Goal: Task Accomplishment & Management: Manage account settings

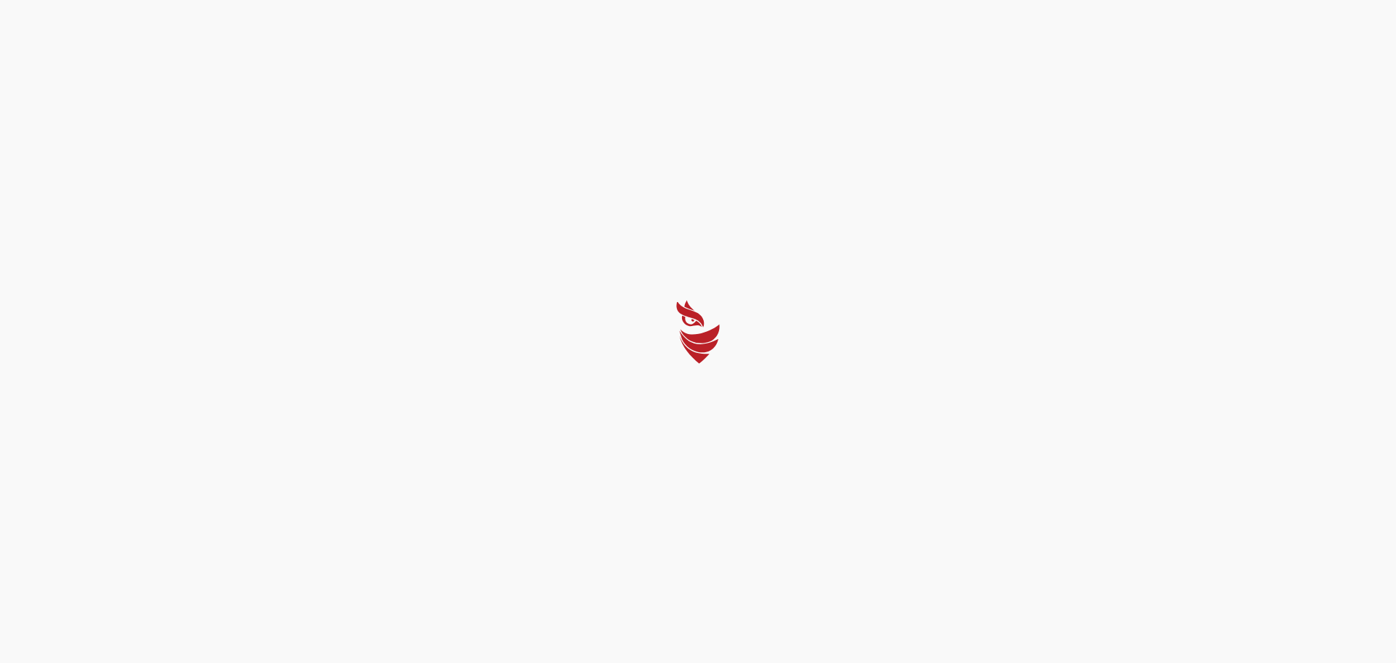
select select "Português (BR)"
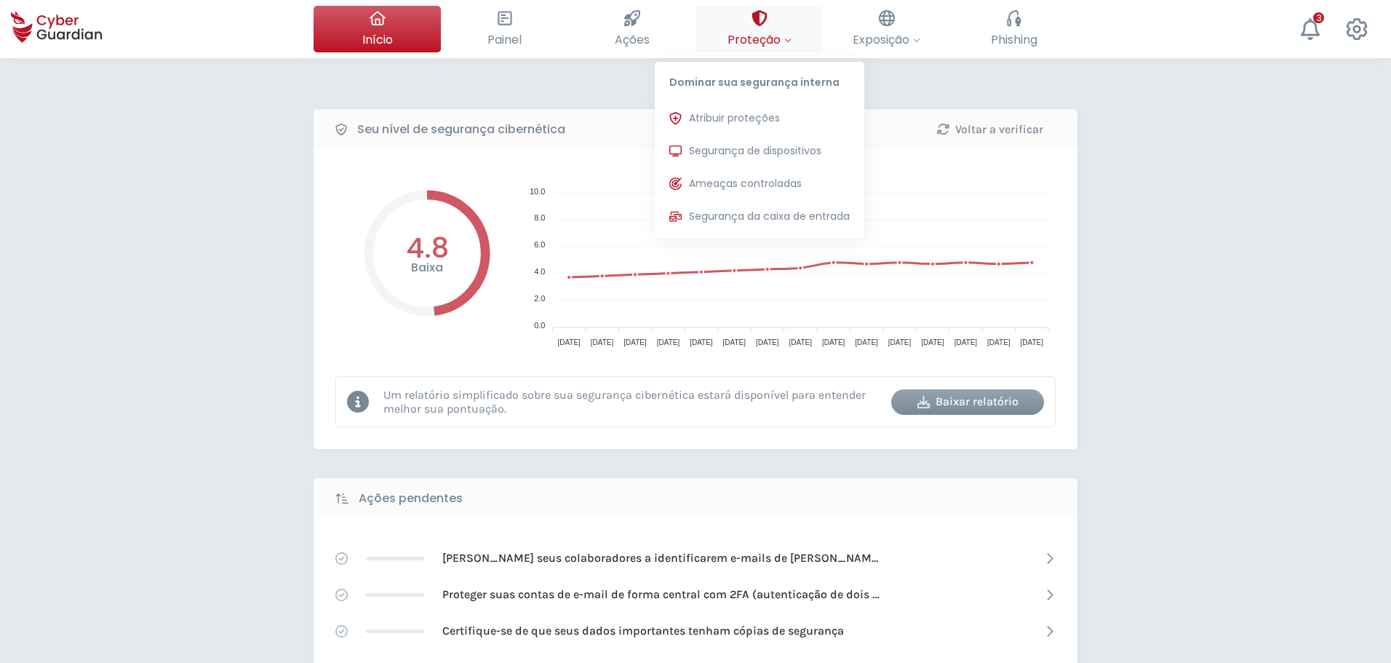
click at [758, 41] on span "Proteção" at bounding box center [759, 40] width 64 height 18
click at [737, 152] on span "Segurança de dispositivos" at bounding box center [755, 150] width 132 height 15
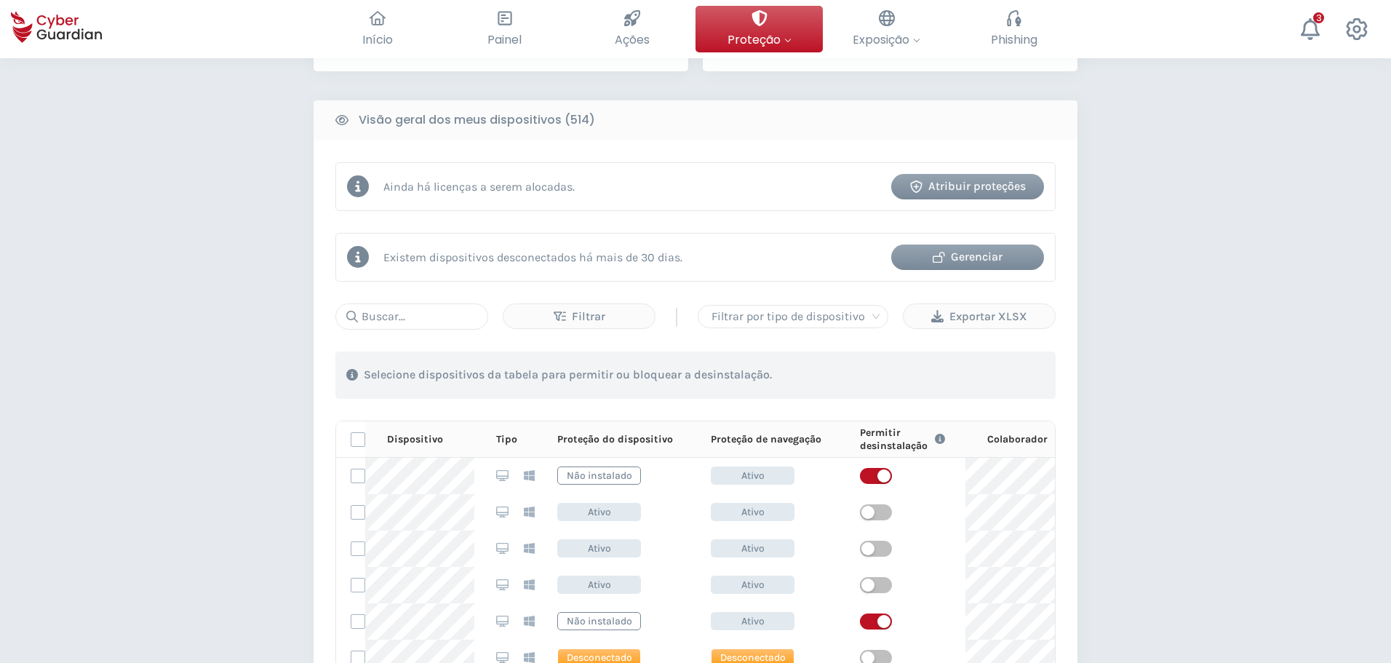
scroll to position [509, 0]
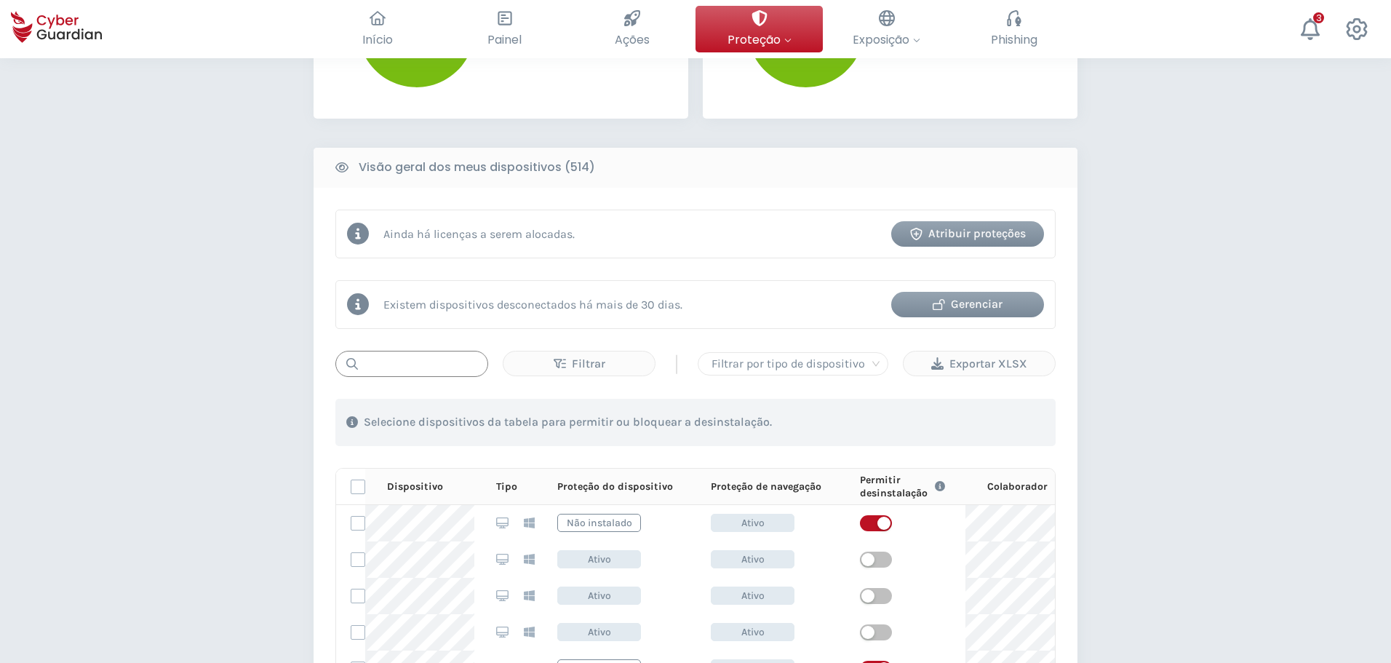
click at [407, 361] on input "text" at bounding box center [411, 364] width 153 height 26
paste input "MNT-BRJ145R7KD"
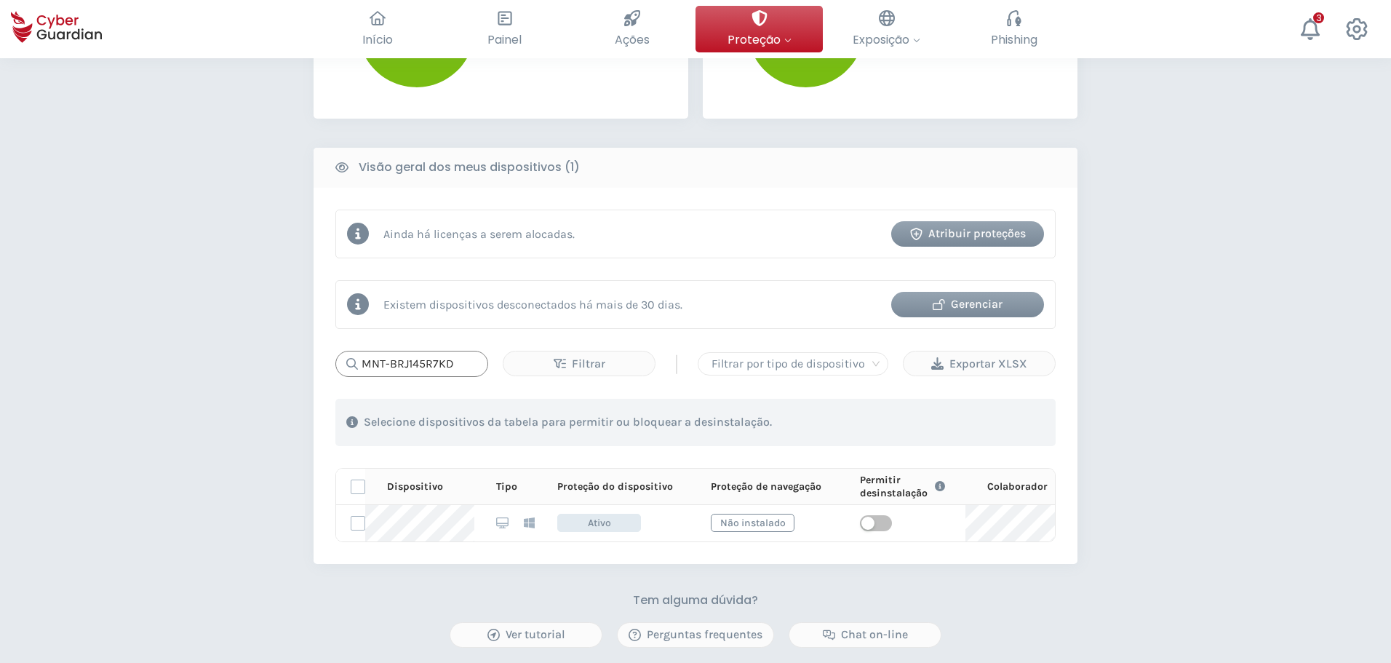
drag, startPoint x: 470, startPoint y: 365, endPoint x: 320, endPoint y: 361, distance: 149.9
click at [320, 361] on div "Ainda há licenças a serem alocadas. Atribuir proteções Existem dispositivos des…" at bounding box center [695, 376] width 764 height 376
click at [458, 366] on input "MNT-BRJ145R7KD" at bounding box center [411, 364] width 153 height 26
drag, startPoint x: 462, startPoint y: 364, endPoint x: 298, endPoint y: 373, distance: 163.9
click at [298, 373] on div "PROTEÇÃO > Segurança de dispositivos Como funciona? Adicionar colaboradores Ins…" at bounding box center [695, 211] width 1391 height 1325
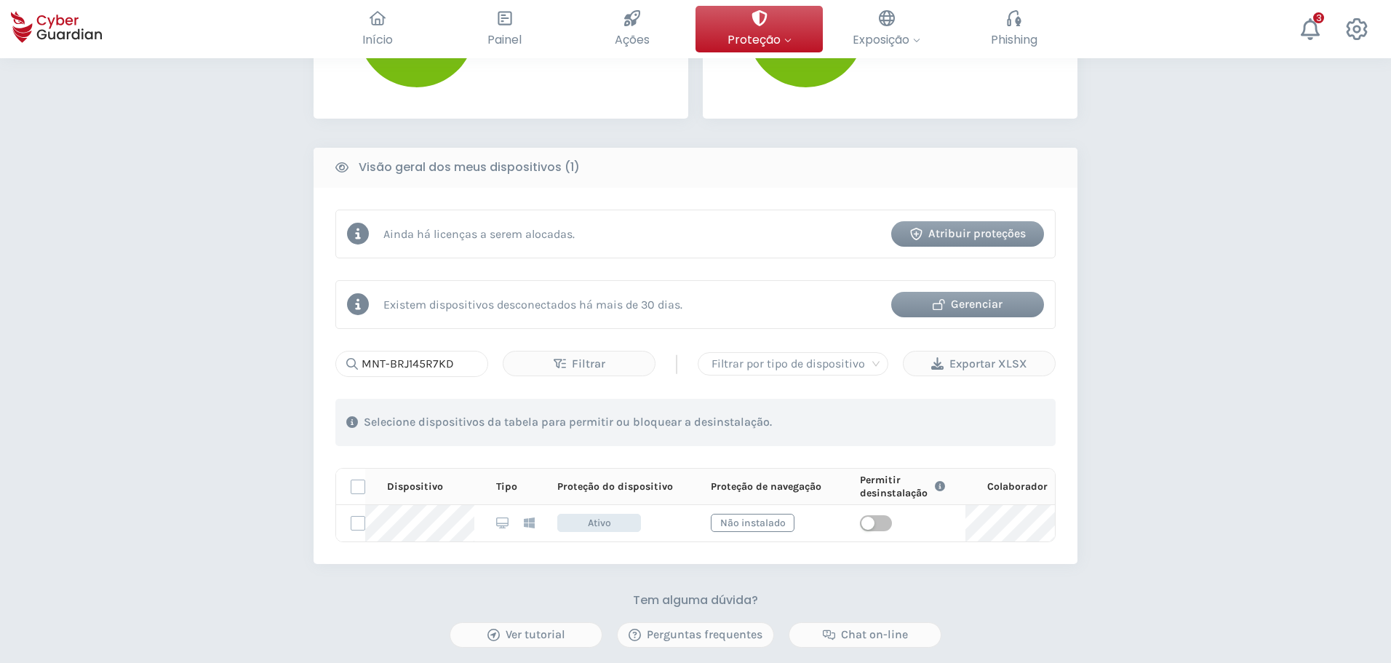
click at [461, 377] on div "MNT-BRJ145R7KD Filtrar | Filtrar por tipo de dispositivo Exportar XLSX 1 . Com …" at bounding box center [695, 446] width 720 height 191
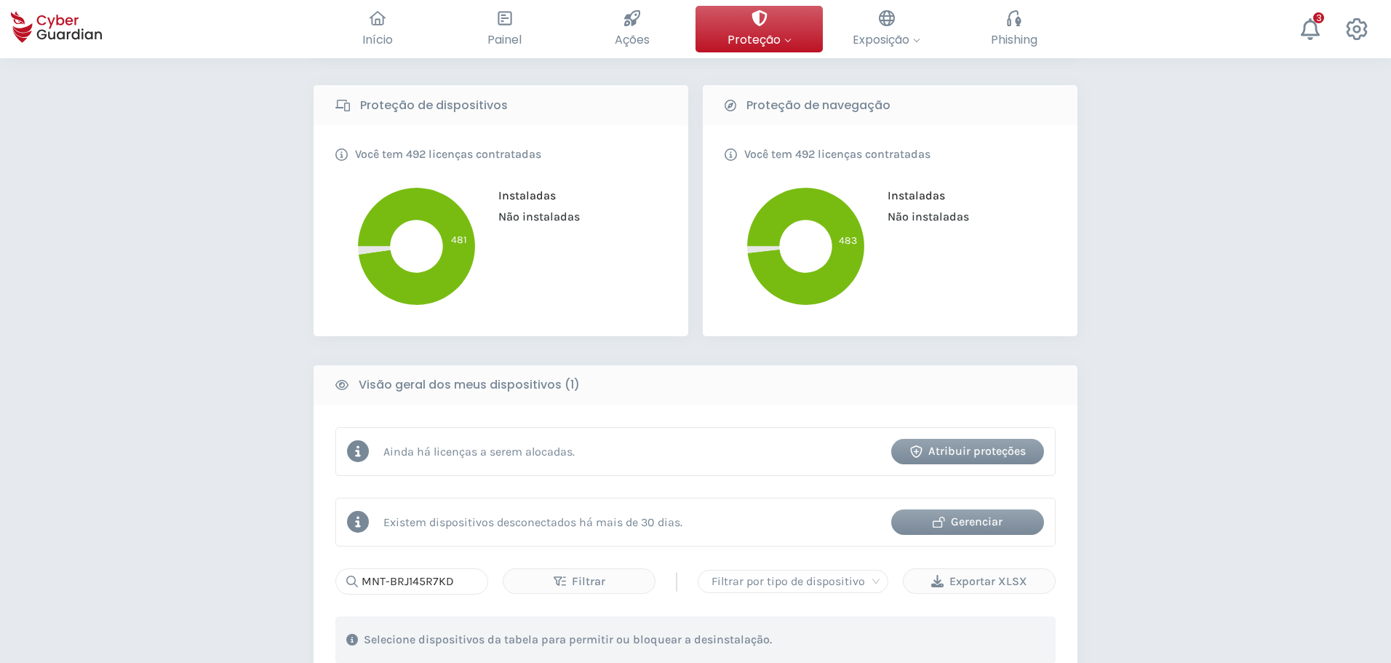
scroll to position [436, 0]
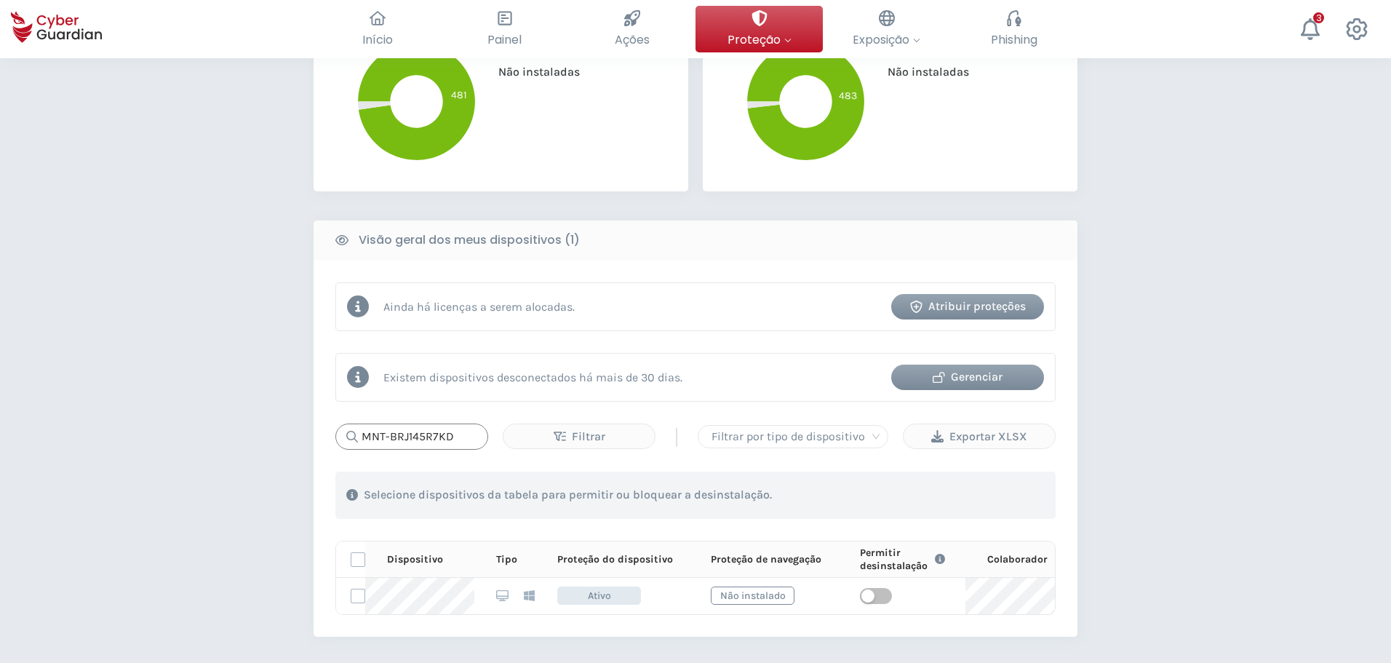
drag, startPoint x: 452, startPoint y: 432, endPoint x: 297, endPoint y: 436, distance: 155.0
click at [297, 435] on div "PROTEÇÃO > Segurança de dispositivos Como funciona? Adicionar colaboradores Ins…" at bounding box center [695, 284] width 1391 height 1325
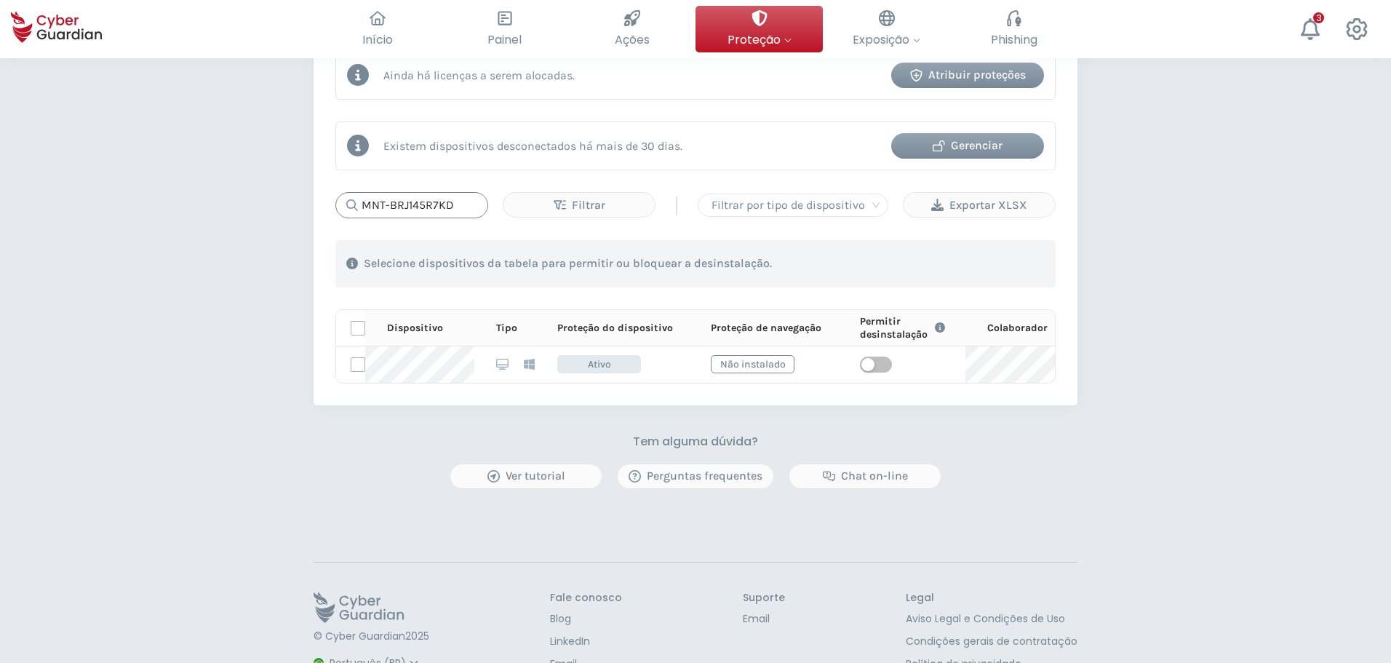
scroll to position [727, 0]
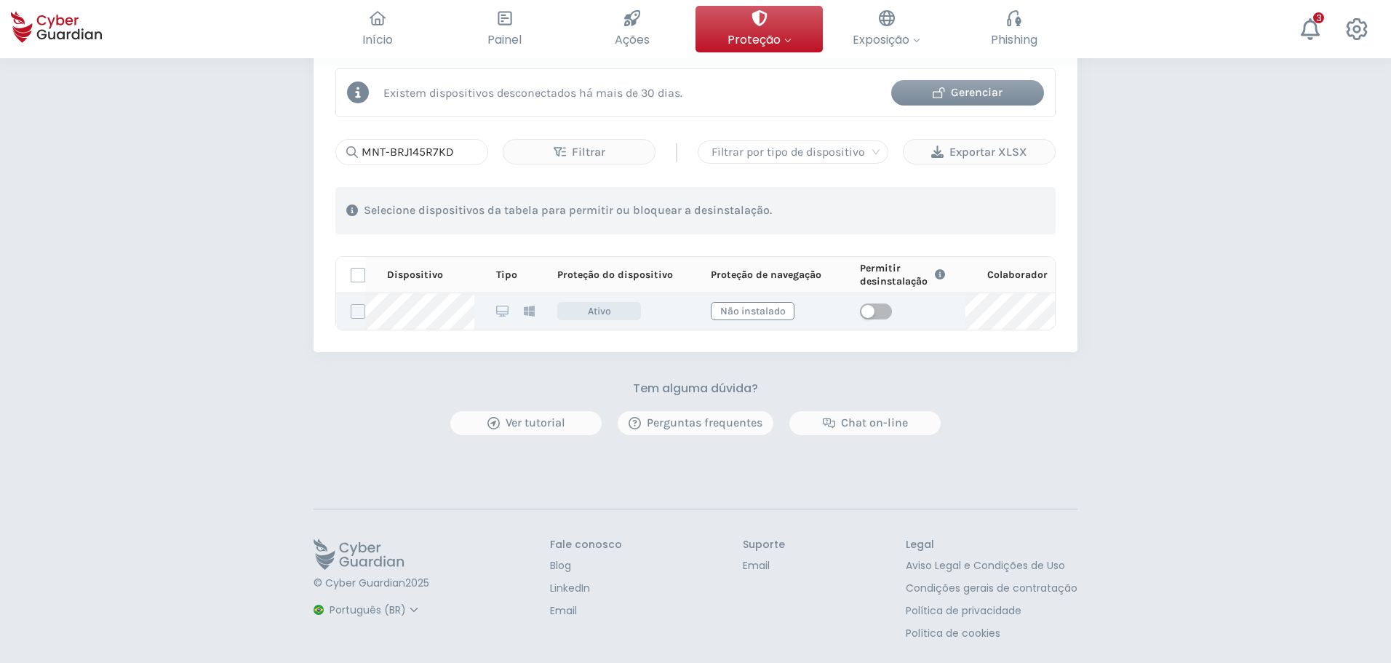
click at [347, 313] on tr "z3ikWMBJExFn7ktXGRdM Ativo Não instalado Colaborador" at bounding box center [772, 311] width 873 height 36
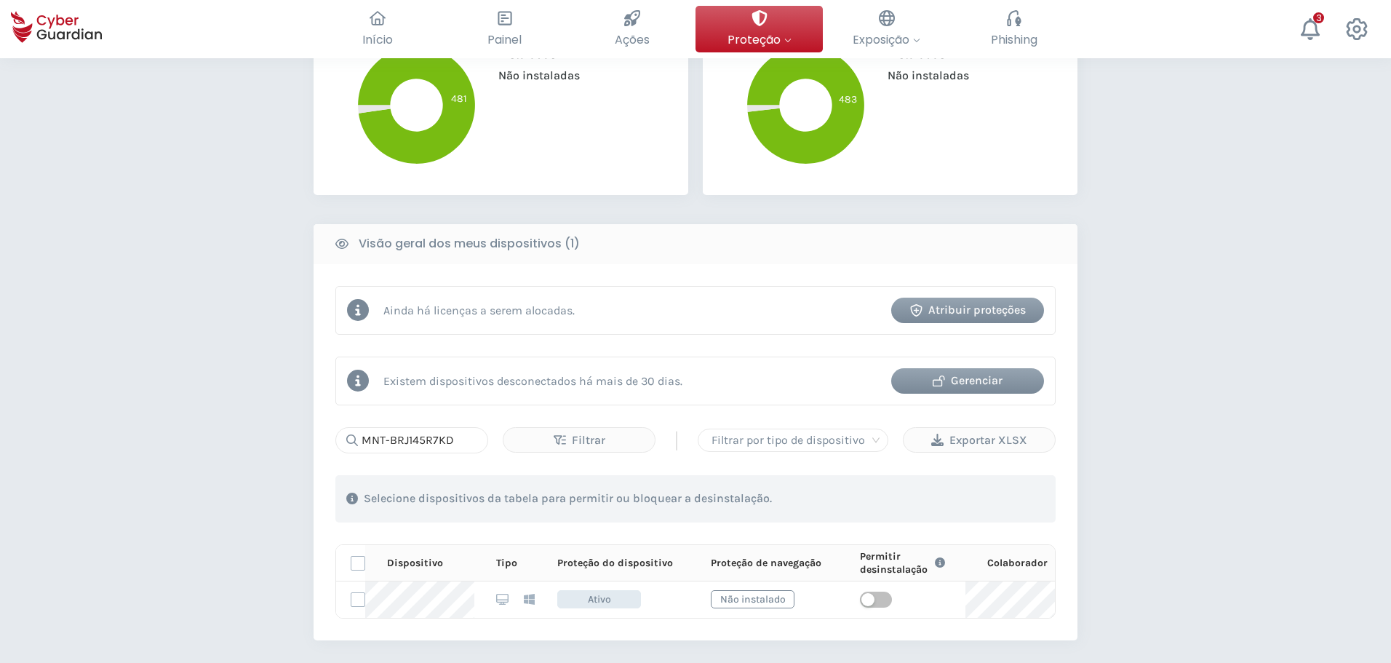
scroll to position [509, 0]
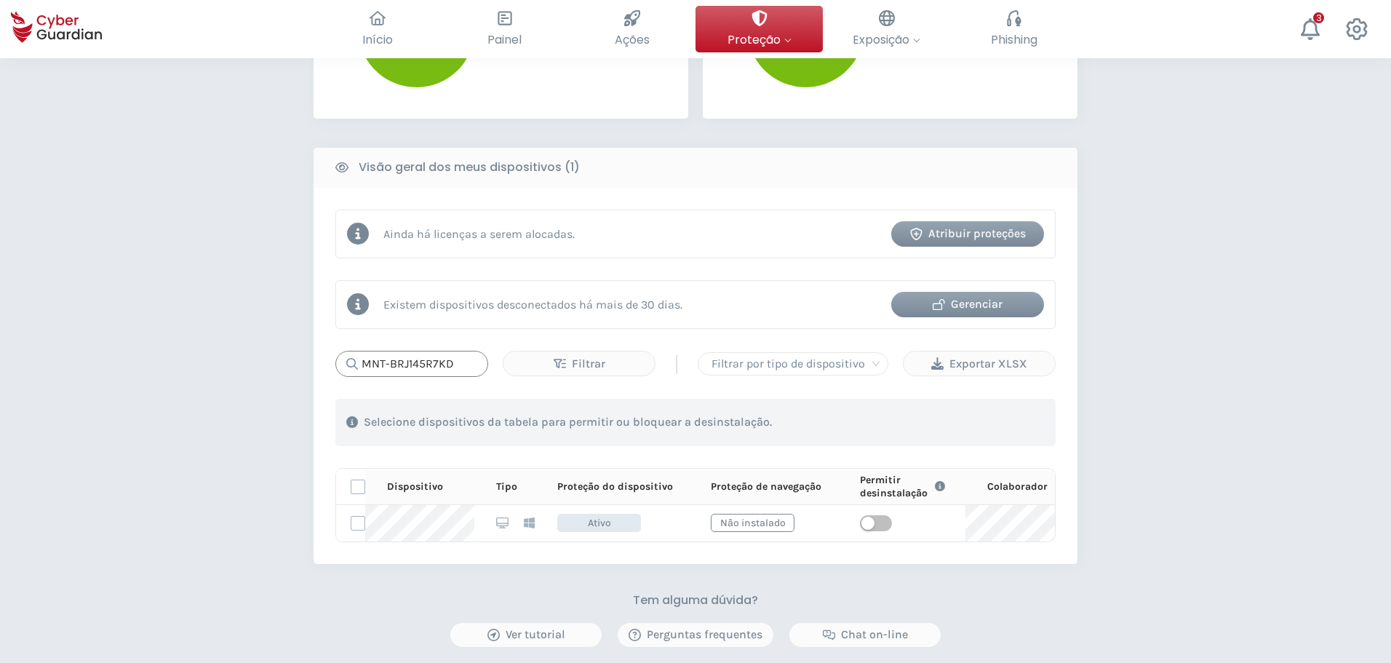
drag, startPoint x: 461, startPoint y: 363, endPoint x: 277, endPoint y: 360, distance: 184.0
click at [276, 359] on div "PROTEÇÃO > Segurança de dispositivos Como funciona? Adicionar colaboradores Ins…" at bounding box center [695, 211] width 1391 height 1325
drag, startPoint x: 451, startPoint y: 365, endPoint x: 319, endPoint y: 354, distance: 132.1
click at [319, 354] on div "Ainda há licenças a serem alocadas. Atribuir proteções Existem dispositivos des…" at bounding box center [695, 376] width 764 height 376
paste input "3257S1P"
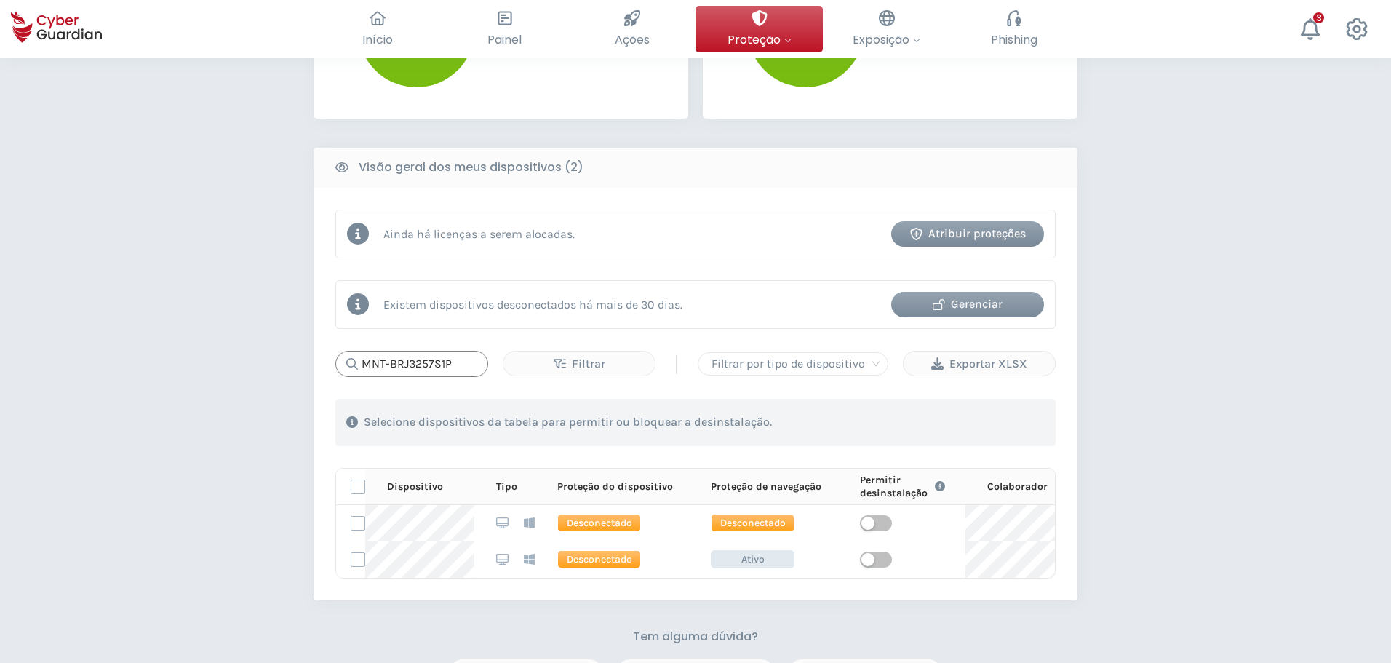
type input "MNT-BRJ3257S1P"
drag, startPoint x: 463, startPoint y: 367, endPoint x: 329, endPoint y: 361, distance: 133.9
click at [329, 361] on div "Ainda há licenças a serem alocadas. Atribuir proteções Existem dispositivos des…" at bounding box center [695, 394] width 764 height 412
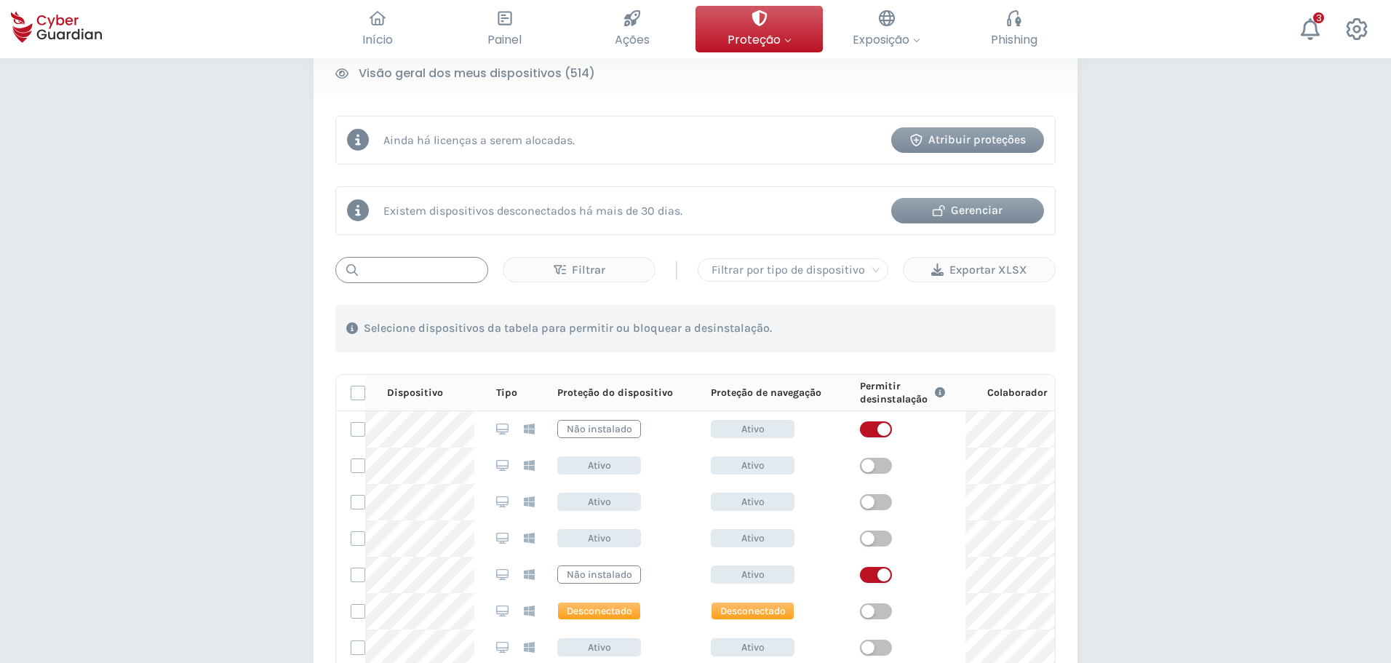
scroll to position [582, 0]
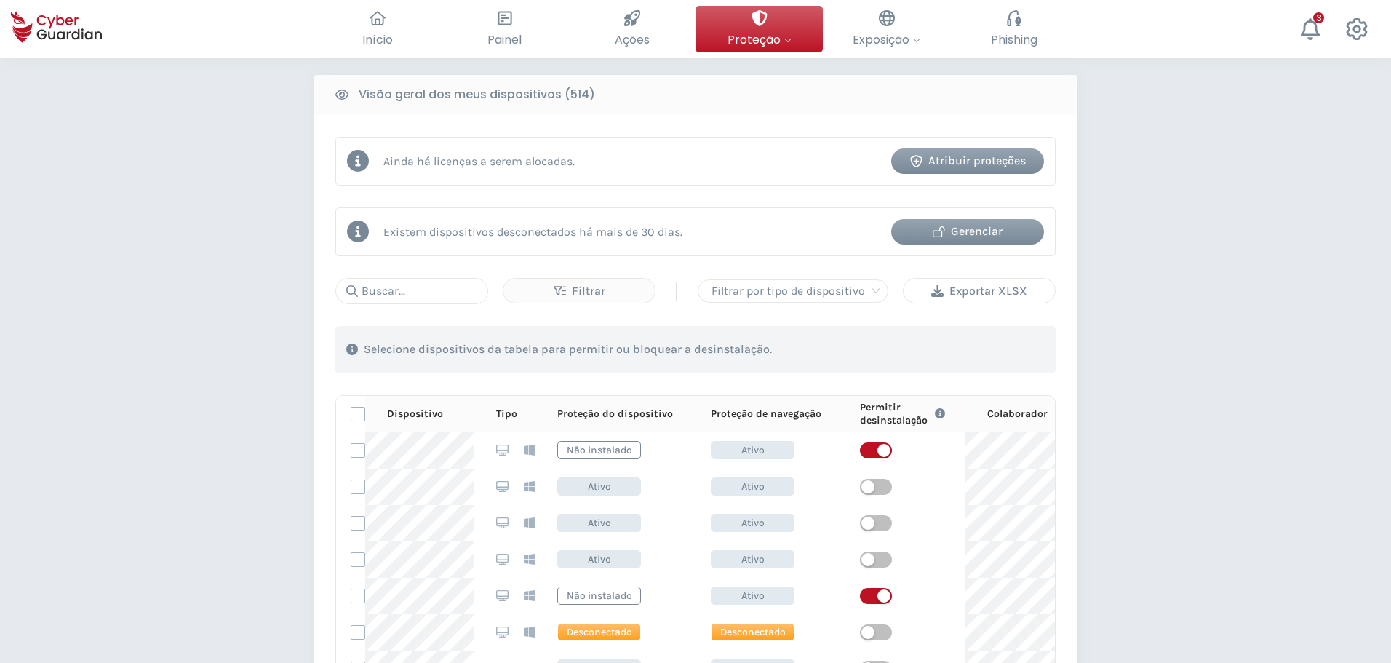
click at [986, 292] on div "Exportar XLSX" at bounding box center [978, 290] width 129 height 17
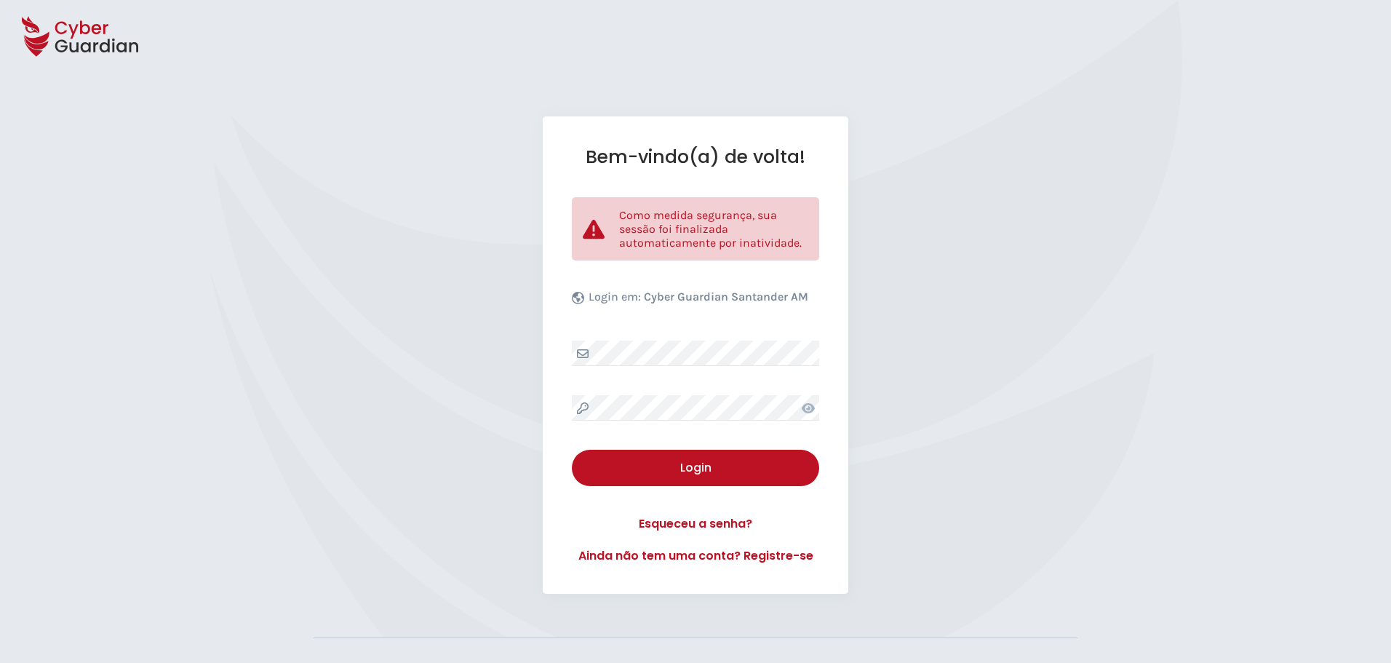
select select "Português (BR)"
